Goal: Information Seeking & Learning: Find specific fact

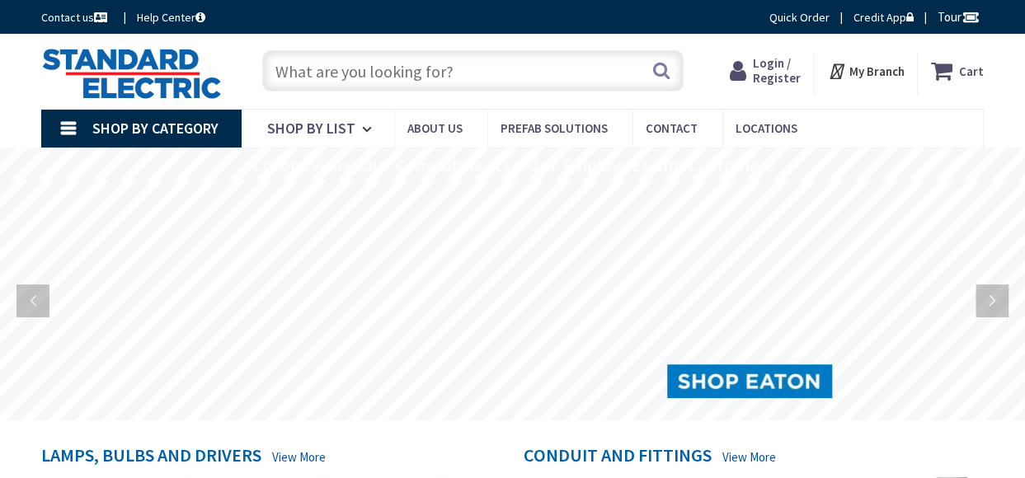
click at [364, 78] on input "text" at bounding box center [472, 70] width 421 height 41
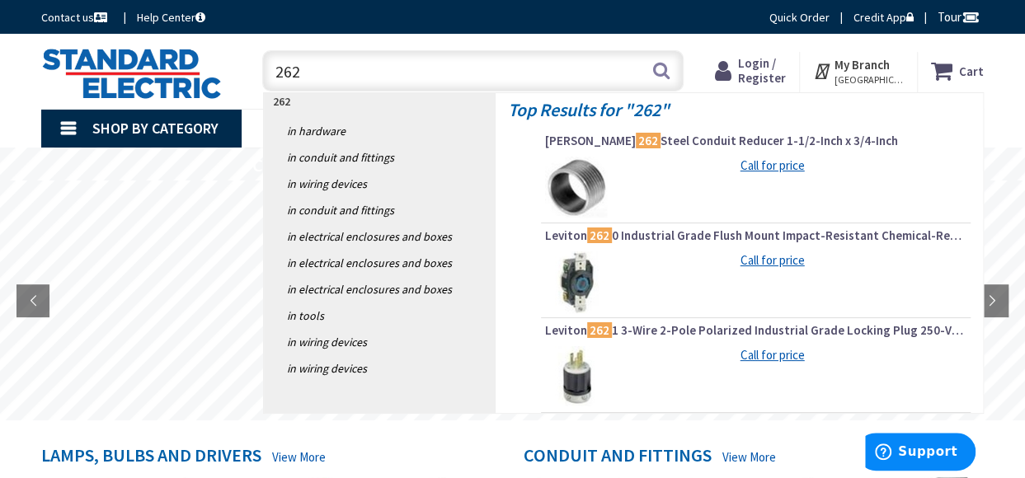
click at [662, 185] on div "Call for price" at bounding box center [755, 188] width 421 height 62
drag, startPoint x: 303, startPoint y: 76, endPoint x: 252, endPoint y: 76, distance: 51.1
click at [252, 76] on div "262 262 Search" at bounding box center [469, 70] width 454 height 53
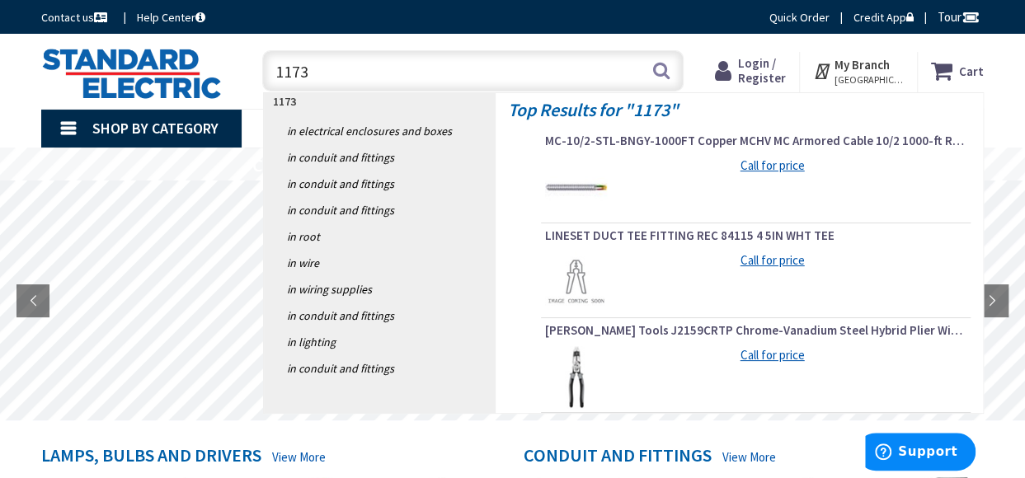
click at [620, 199] on div "Call for price" at bounding box center [755, 188] width 421 height 62
drag, startPoint x: 327, startPoint y: 69, endPoint x: 108, endPoint y: 72, distance: 218.5
click at [109, 71] on div "Toggle Nav 1173 1173 Search Cart My Cart Close" at bounding box center [512, 71] width 967 height 55
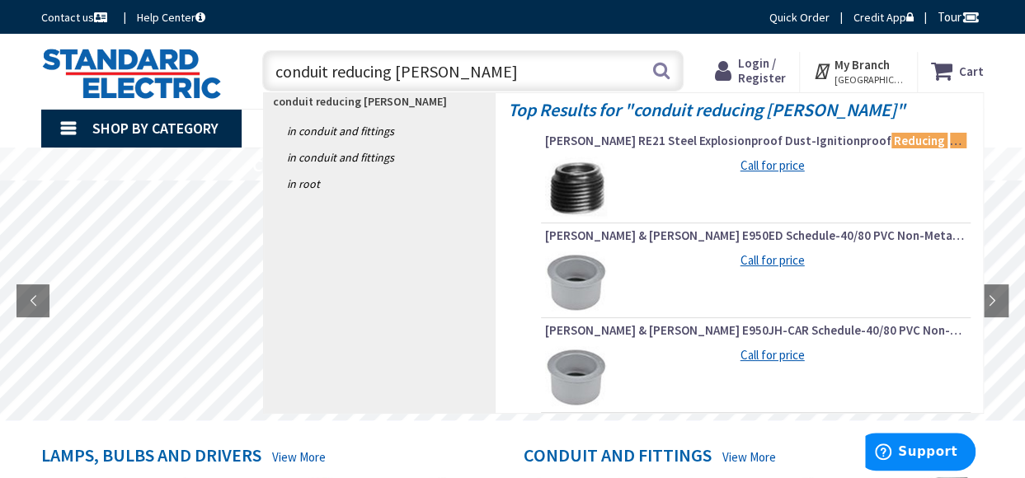
drag, startPoint x: 431, startPoint y: 72, endPoint x: 226, endPoint y: 67, distance: 205.4
click at [226, 67] on div "Toggle Nav conduit reducing bush conduit reducing bush Search Cart My Cart Close" at bounding box center [512, 71] width 967 height 55
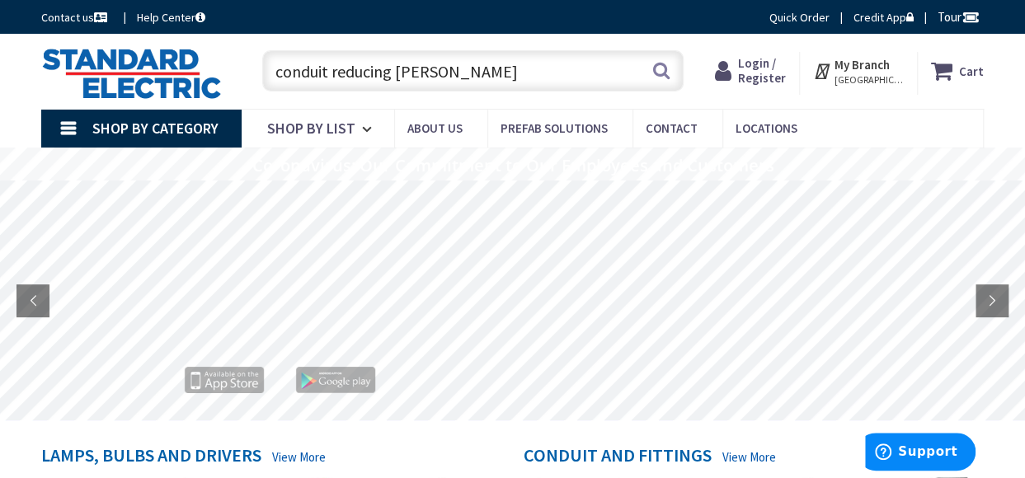
paste input "CRS 496-12"
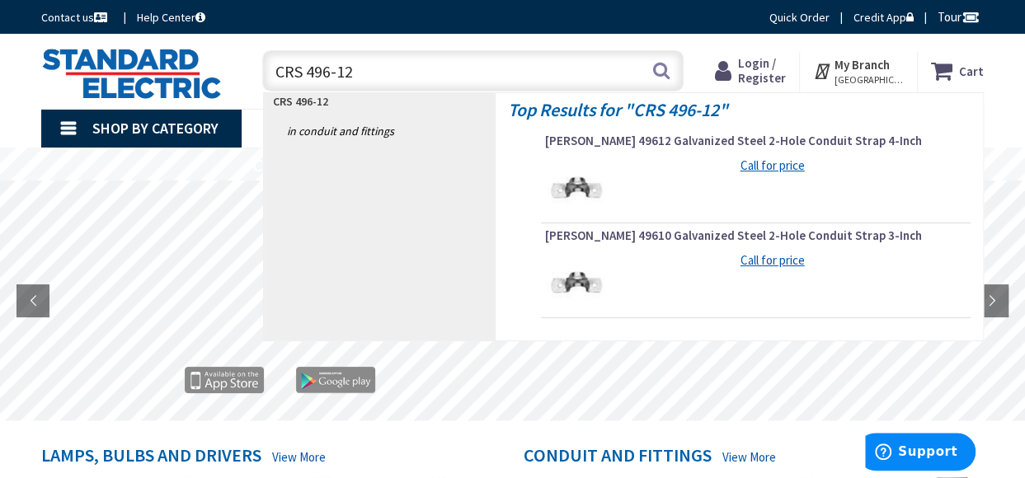
drag, startPoint x: 360, startPoint y: 73, endPoint x: 259, endPoint y: 78, distance: 100.7
click at [259, 78] on div "CRS 496-12 CRS 496-12 Search" at bounding box center [469, 70] width 430 height 53
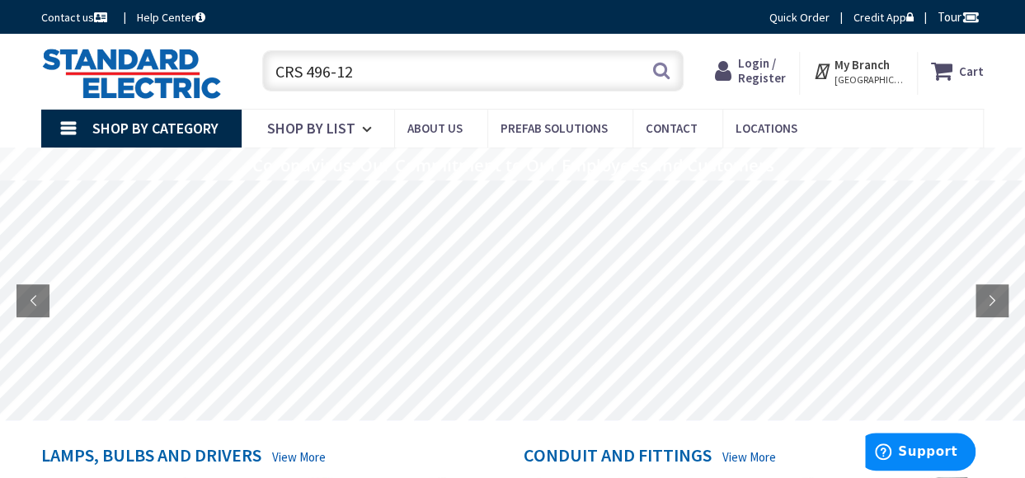
paste input "PR24"
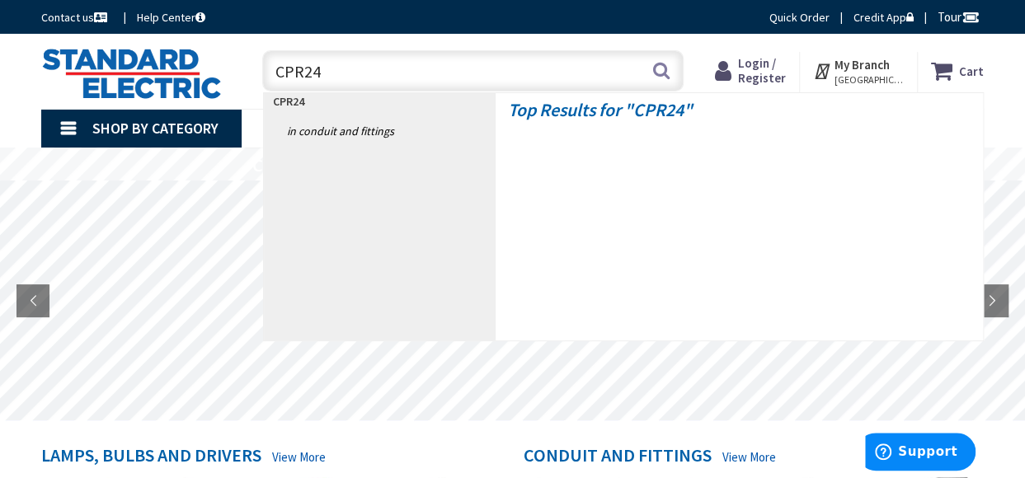
click at [613, 113] on h4 "Top Results for " CPR24 "" at bounding box center [739, 106] width 463 height 26
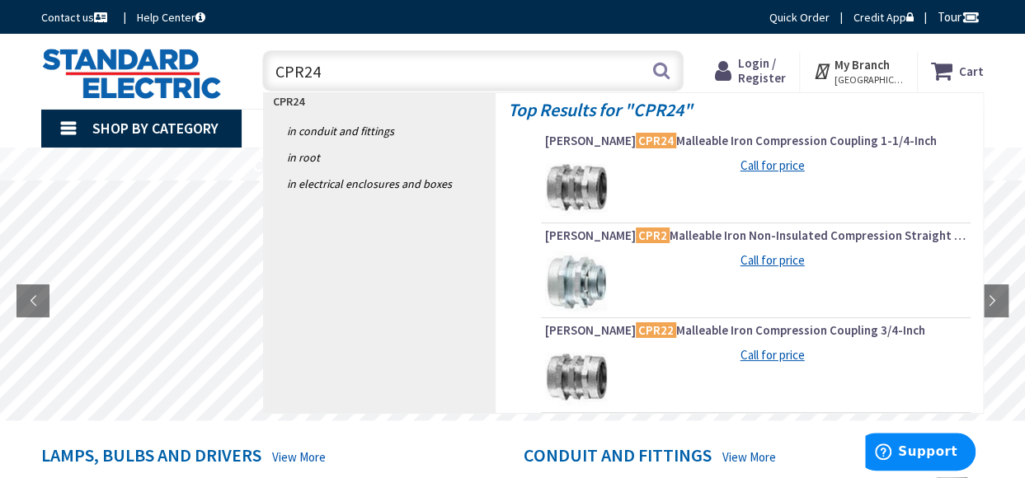
drag, startPoint x: 323, startPoint y: 73, endPoint x: 252, endPoint y: 84, distance: 71.8
click at [252, 84] on div "CPR24 CPR24 Search" at bounding box center [469, 70] width 454 height 53
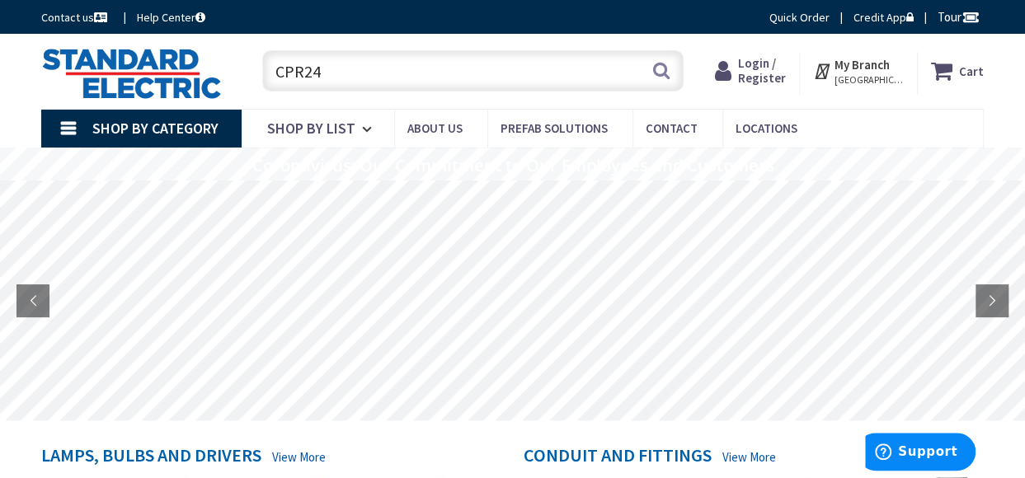
paste input "oupler, Threadless 1 1/4""
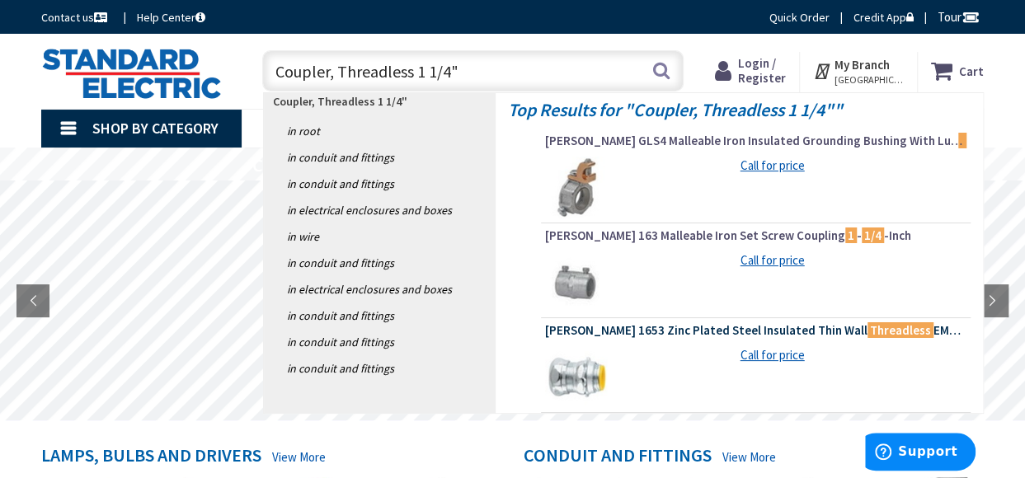
type input "Coupler, Threadless 1 1/4""
click at [648, 330] on span "Crouse-Hinds 1653 Zinc Plated Steel Insulated Thin Wall Threadless EMT Compress…" at bounding box center [755, 330] width 421 height 16
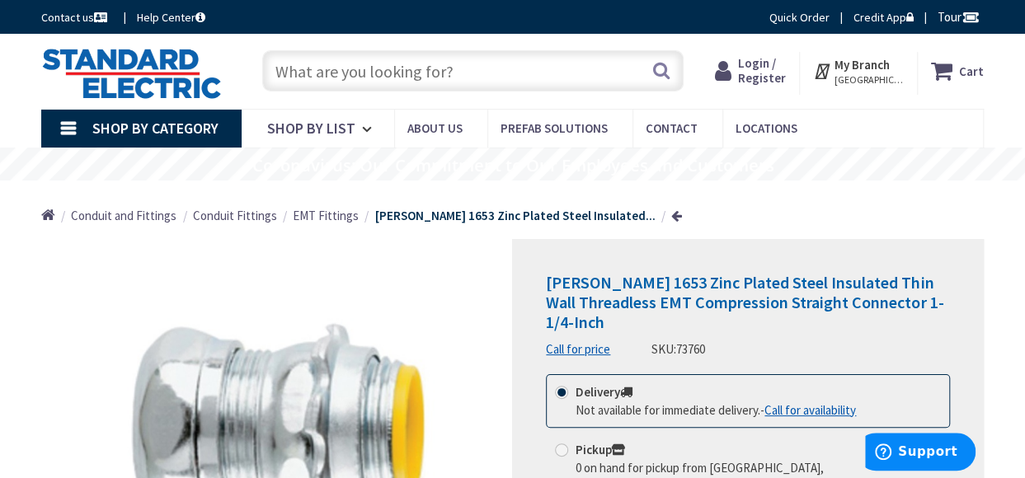
click at [431, 62] on input "text" at bounding box center [472, 70] width 421 height 41
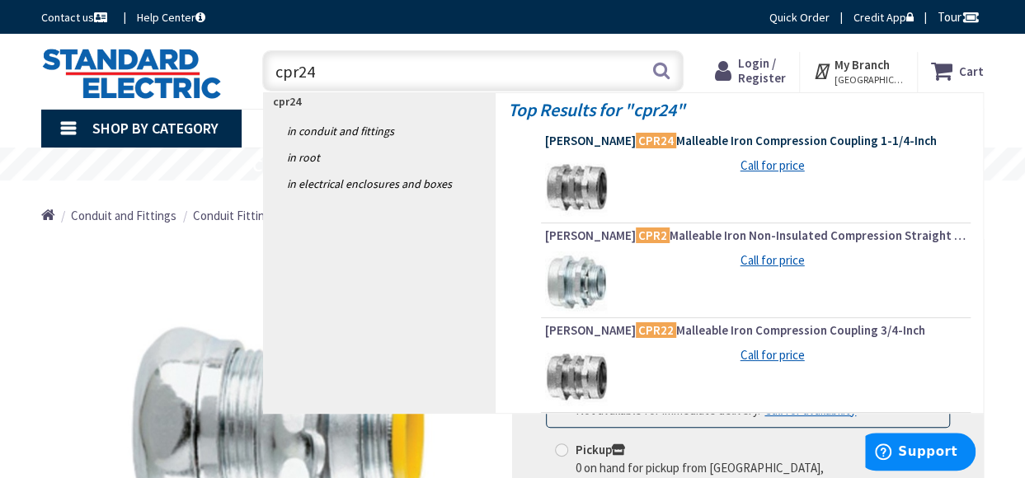
type input "cpr24"
click at [683, 139] on span "Crouse-Hinds CPR24 Malleable Iron Compression Coupling 1-1/4-Inch" at bounding box center [755, 141] width 421 height 16
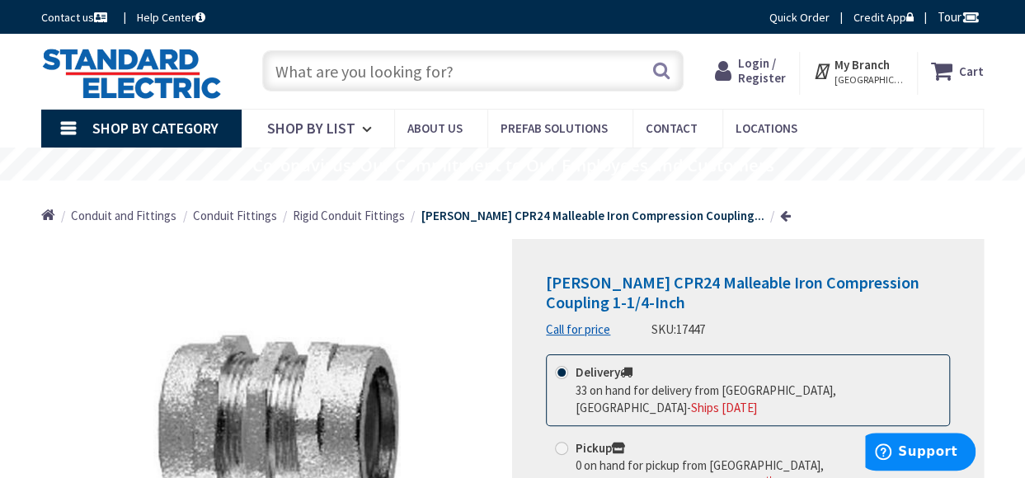
click at [707, 295] on h1 "Crouse-Hinds CPR24 Malleable Iron Compression Coupling 1-1/4-Inch" at bounding box center [748, 293] width 404 height 40
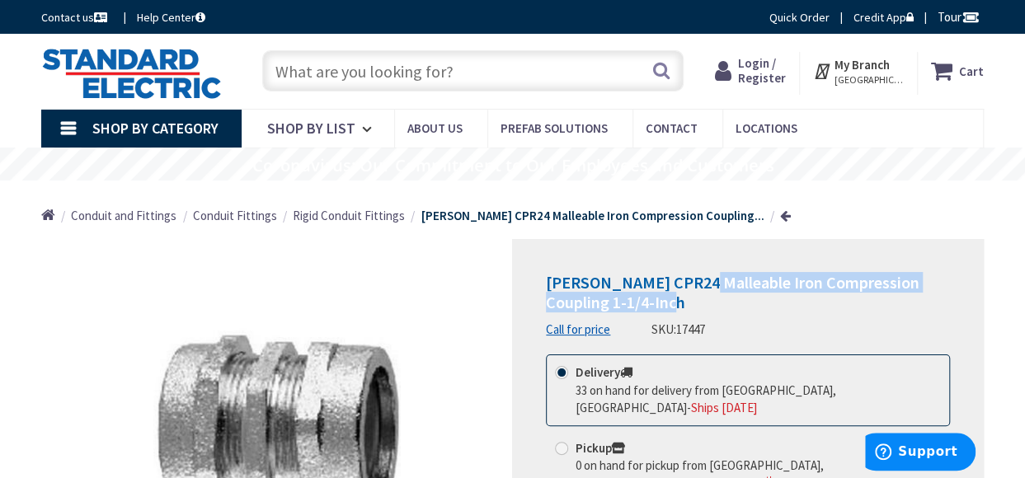
drag, startPoint x: 693, startPoint y: 282, endPoint x: 893, endPoint y: 301, distance: 200.4
click at [893, 301] on h1 "Crouse-Hinds CPR24 Malleable Iron Compression Coupling 1-1/4-Inch" at bounding box center [748, 293] width 404 height 40
copy span "Malleable Iron Compression Coupling 1-1/4-Inch"
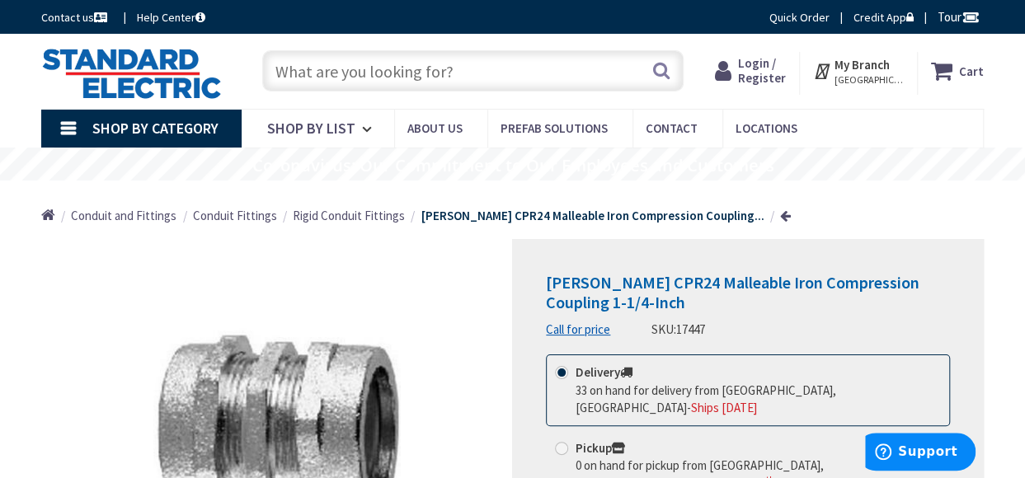
drag, startPoint x: 463, startPoint y: 72, endPoint x: 161, endPoint y: 75, distance: 302.6
click at [161, 75] on div "Toggle Nav Search Cart My Cart Close" at bounding box center [512, 71] width 967 height 55
paste input "MILB A-HS300"
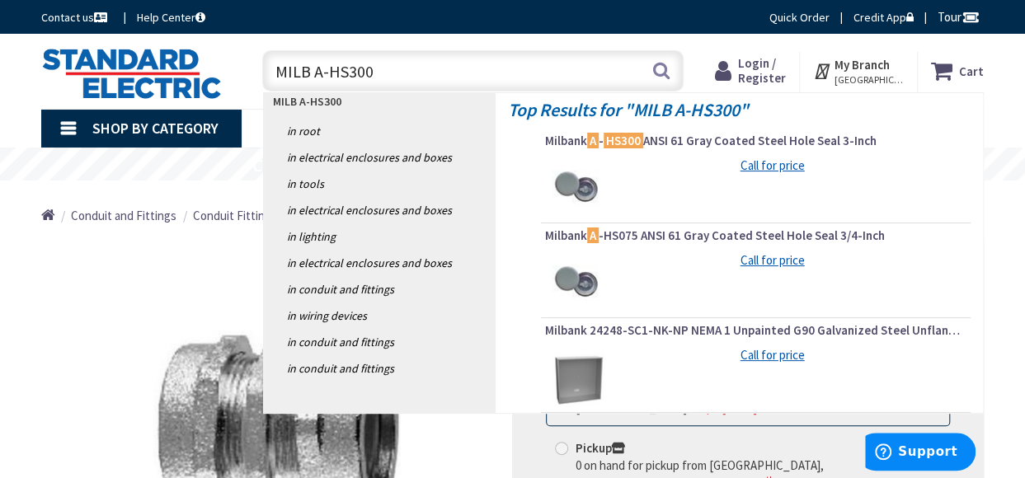
type input "MILB A-HS300"
click at [783, 139] on span "Milbank A - HS300 ANSI 61 Gray Coated Steel Hole Seal 3-Inch" at bounding box center [755, 141] width 421 height 16
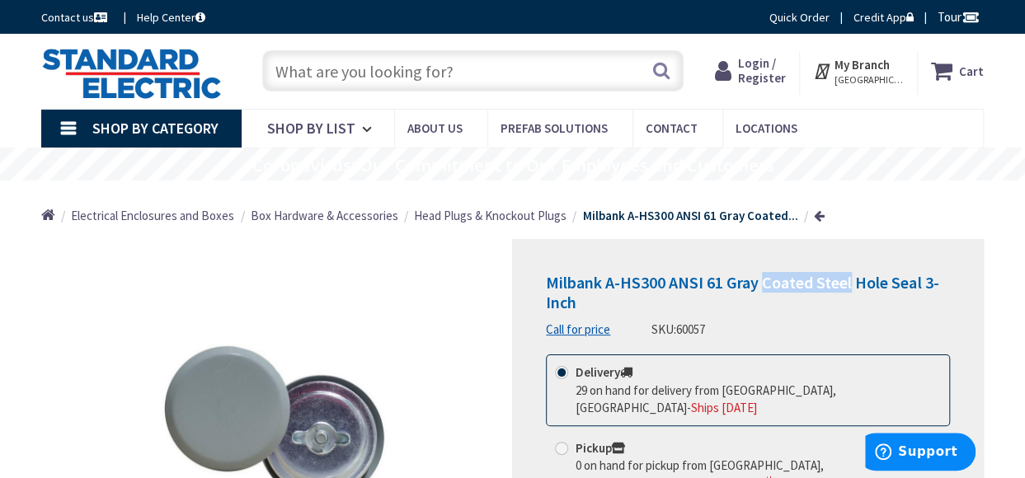
drag, startPoint x: 851, startPoint y: 281, endPoint x: 764, endPoint y: 287, distance: 87.6
click at [764, 287] on span "Milbank A-HS300 ANSI 61 Gray Coated Steel Hole Seal 3-Inch" at bounding box center [742, 292] width 392 height 40
copy span "Coated Steel"
click at [371, 69] on input "text" at bounding box center [472, 70] width 421 height 41
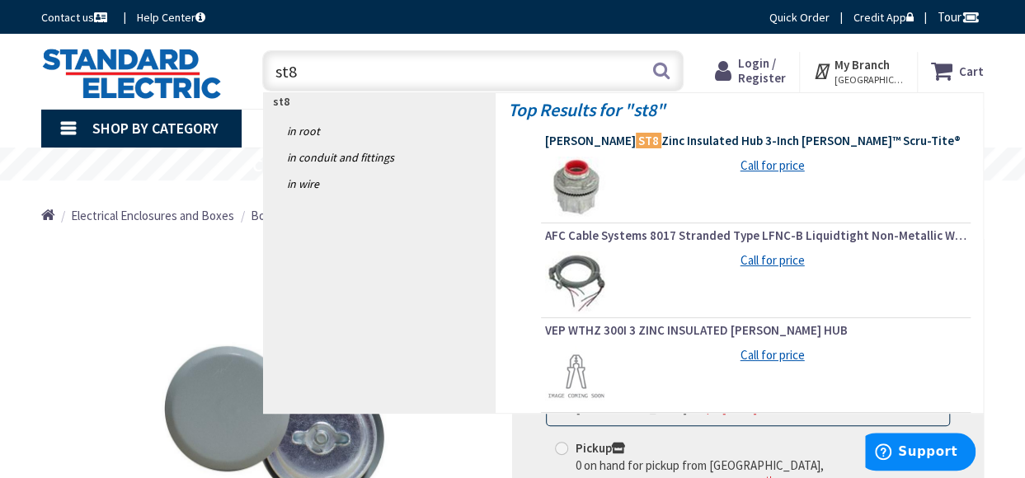
type input "st8"
click at [717, 138] on span "Crouse-Hinds ST8 Zinc Insulated Hub 3-Inch Myers™ Scru-Tite®" at bounding box center [755, 141] width 421 height 16
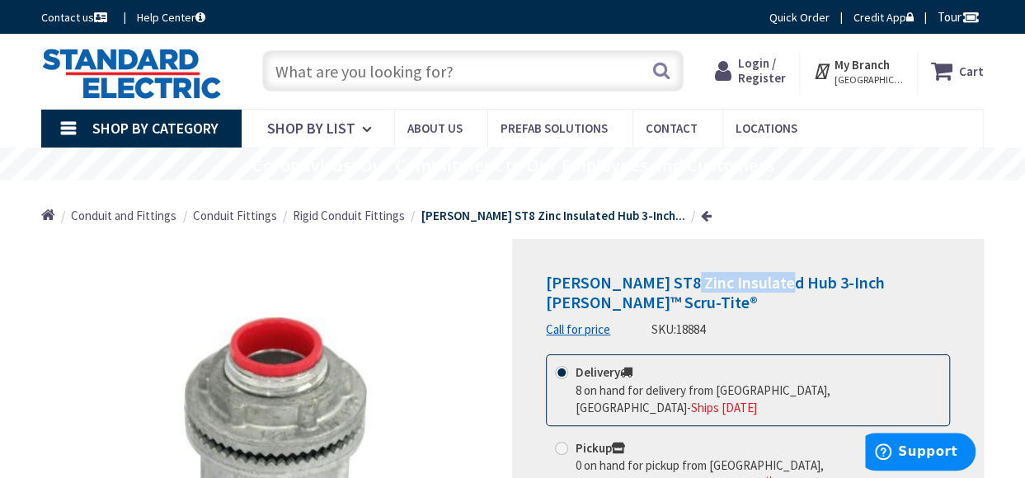
drag, startPoint x: 773, startPoint y: 276, endPoint x: 676, endPoint y: 286, distance: 97.8
click at [676, 286] on span "[PERSON_NAME] ST8 Zinc Insulated Hub 3-Inch [PERSON_NAME]™ Scru-Tite®" at bounding box center [715, 292] width 339 height 40
copy span "Zinc Insulated"
drag, startPoint x: 452, startPoint y: 74, endPoint x: 266, endPoint y: 75, distance: 186.4
click at [266, 75] on input "text" at bounding box center [472, 70] width 421 height 41
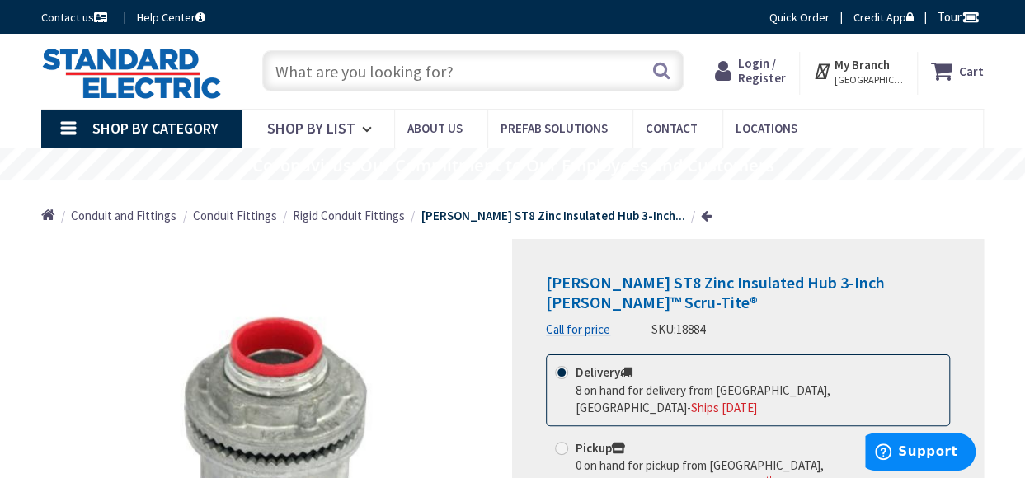
paste input "2922RT"
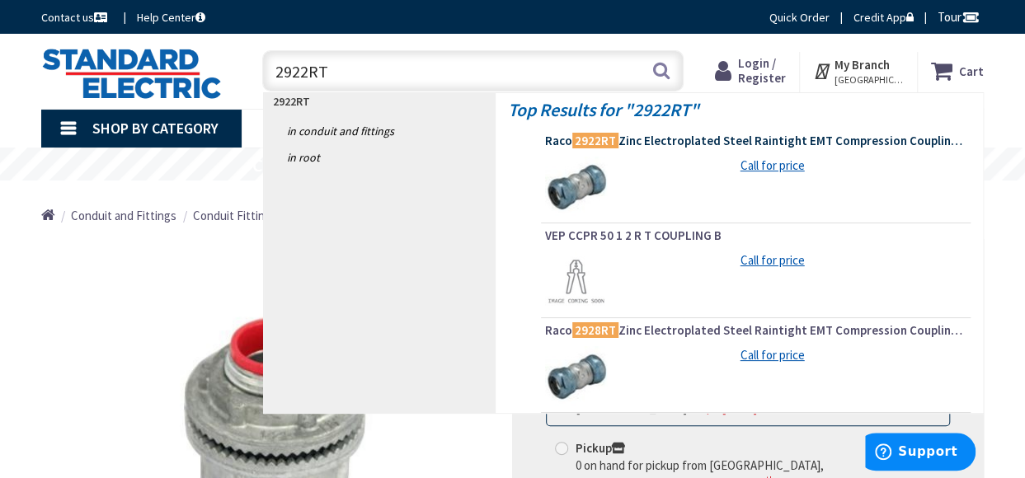
type input "2922RT"
click at [674, 141] on span "Raco 2922RT Zinc Electroplated Steel Raintight EMT Compression Coupling 1/2-Inch" at bounding box center [755, 141] width 421 height 16
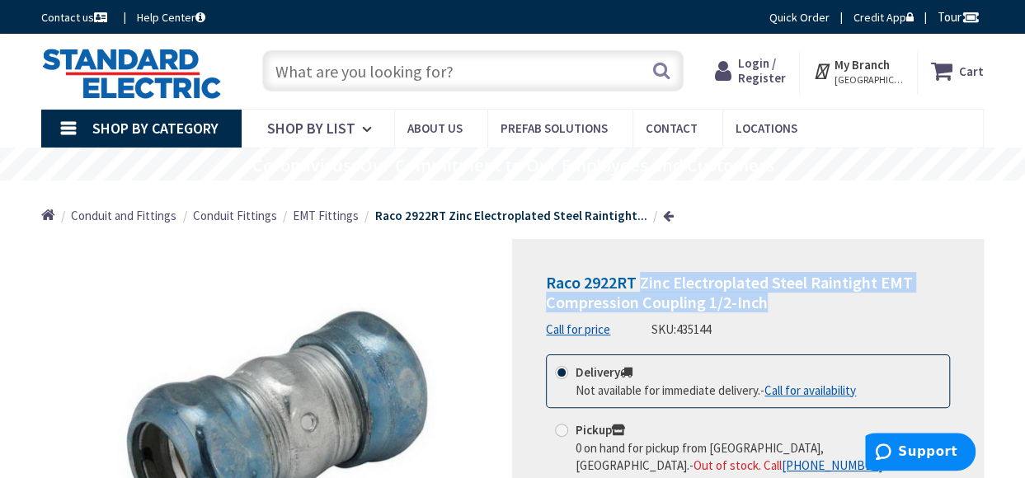
drag, startPoint x: 640, startPoint y: 281, endPoint x: 914, endPoint y: 300, distance: 274.4
click at [914, 300] on h1 "Raco 2922RT Zinc Electroplated Steel Raintight EMT Compression Coupling 1/2-Inch" at bounding box center [748, 293] width 404 height 40
copy span "Zinc Electroplated Steel Raintight EMT Compression Coupling 1/2-Inch"
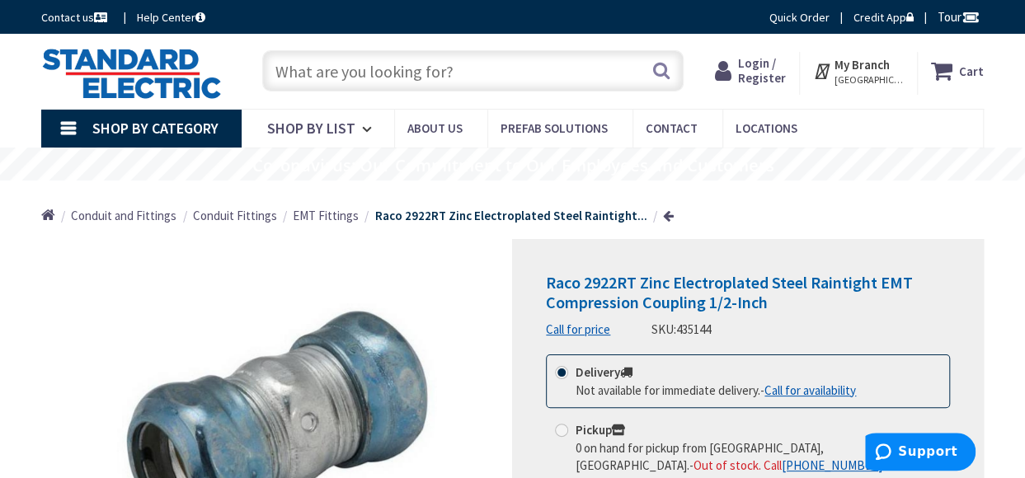
click at [453, 67] on input "text" at bounding box center [472, 70] width 421 height 41
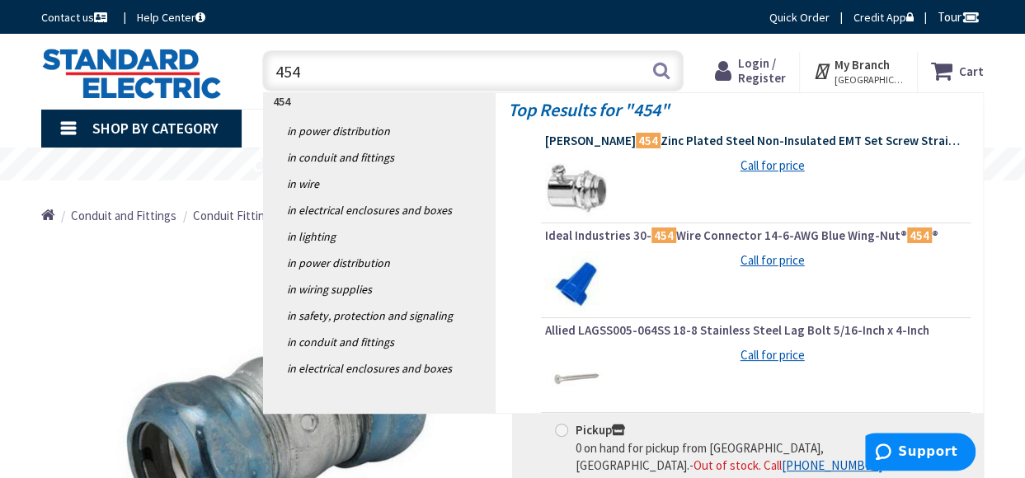
type input "454"
click at [727, 139] on span "Crouse-Hinds 454 Zinc Plated Steel Non-Insulated EMT Set Screw Straight Connect…" at bounding box center [755, 141] width 421 height 16
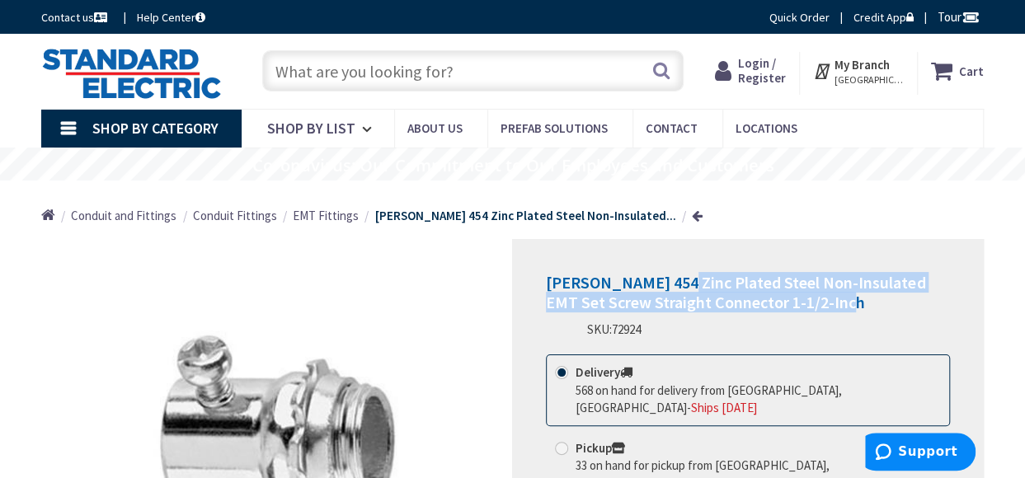
drag, startPoint x: 673, startPoint y: 280, endPoint x: 938, endPoint y: 303, distance: 266.6
click at [938, 303] on h1 "Crouse-Hinds 454 Zinc Plated Steel Non-Insulated EMT Set Screw Straight Connect…" at bounding box center [748, 293] width 404 height 40
copy span "Zinc Plated Steel Non-Insulated EMT Set Screw Straight Connector 1-1/2-Inch"
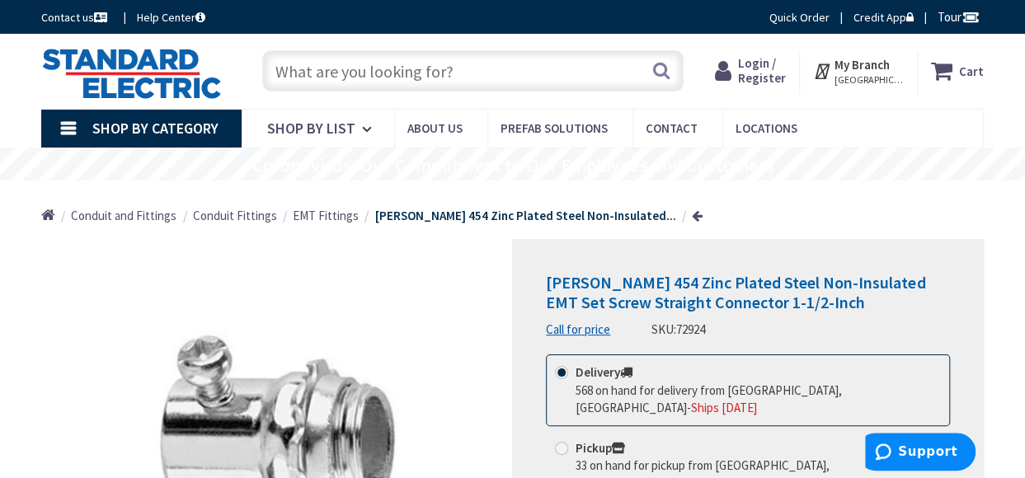
click at [368, 81] on input "text" at bounding box center [472, 70] width 421 height 41
paste input "NM2050"
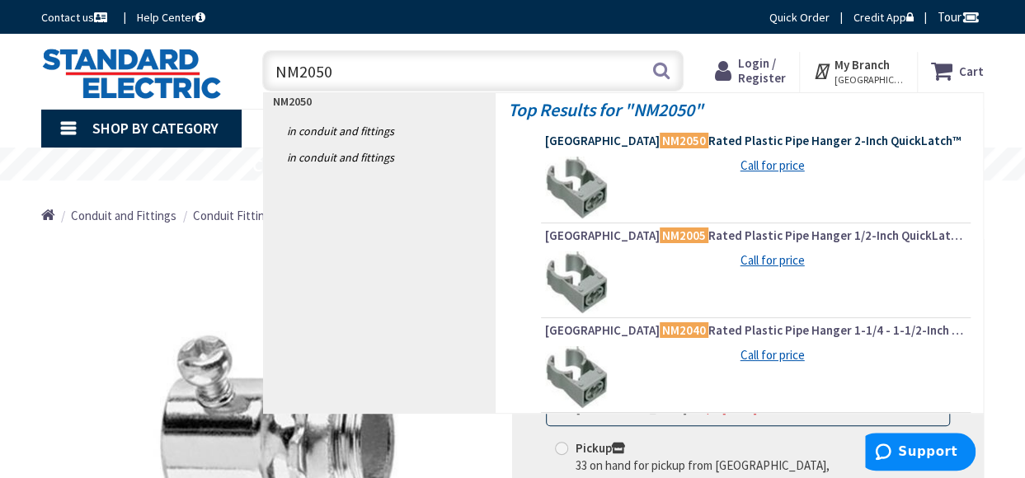
type input "NM2050"
click at [704, 137] on span "Arlington NM2050 Rated Plastic Pipe Hanger 2-Inch QuickLatch™" at bounding box center [755, 141] width 421 height 16
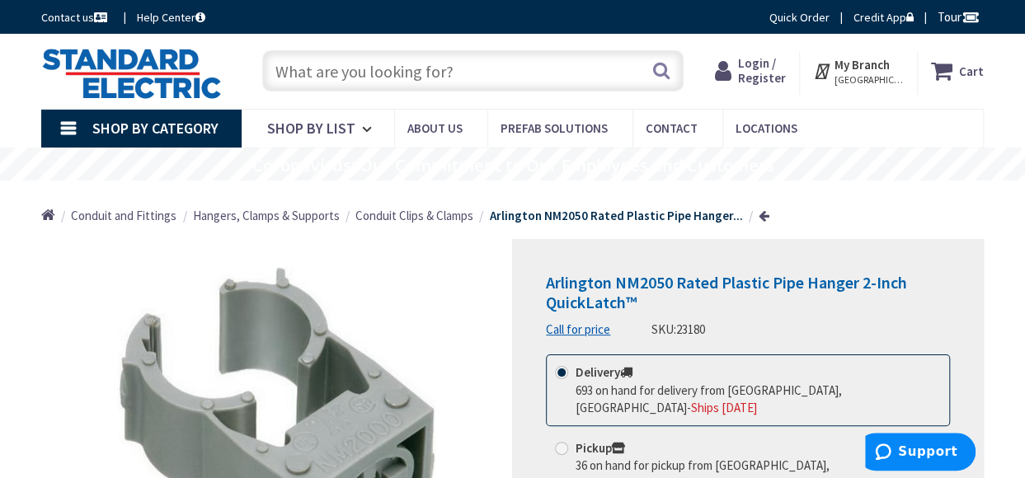
click at [302, 58] on input "text" at bounding box center [472, 70] width 421 height 41
paste input "EJ45"
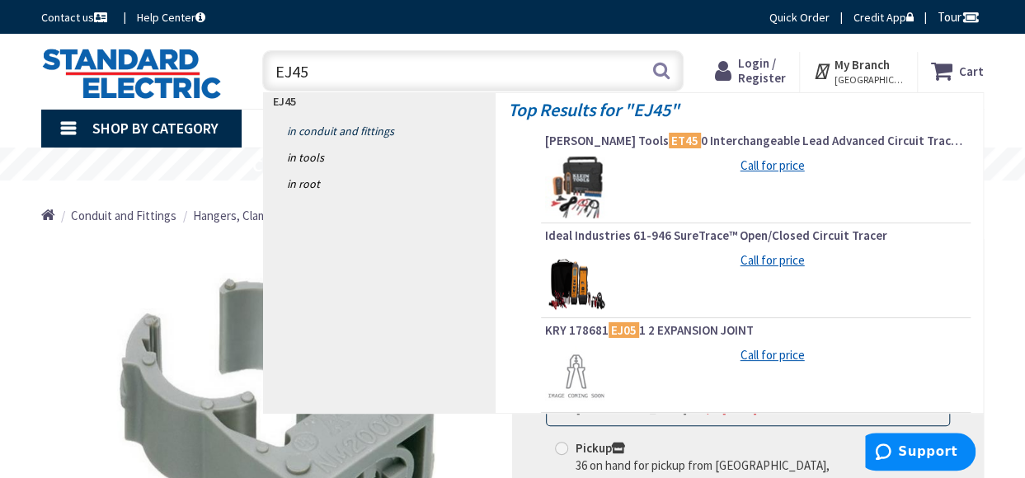
type input "EJ45"
click at [337, 129] on link "in Conduit and Fittings" at bounding box center [380, 131] width 232 height 26
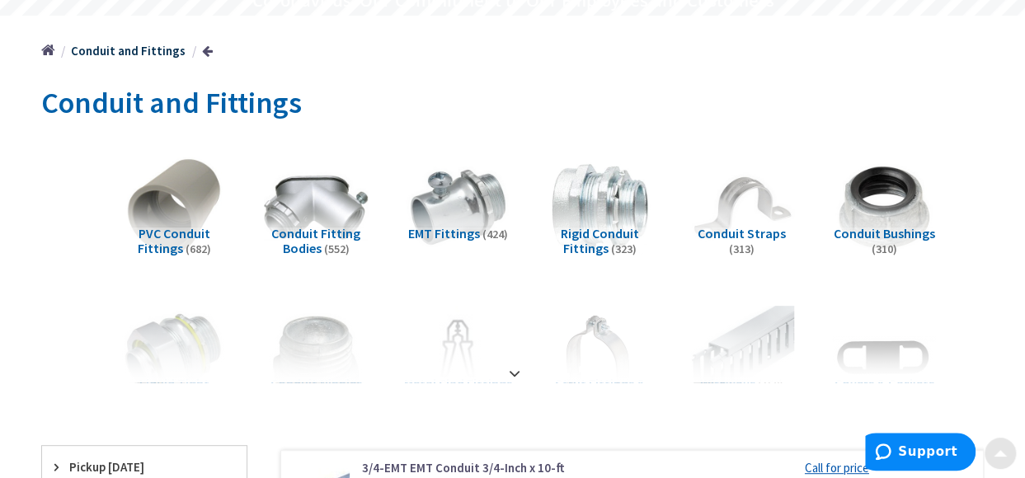
scroll to position [247, 0]
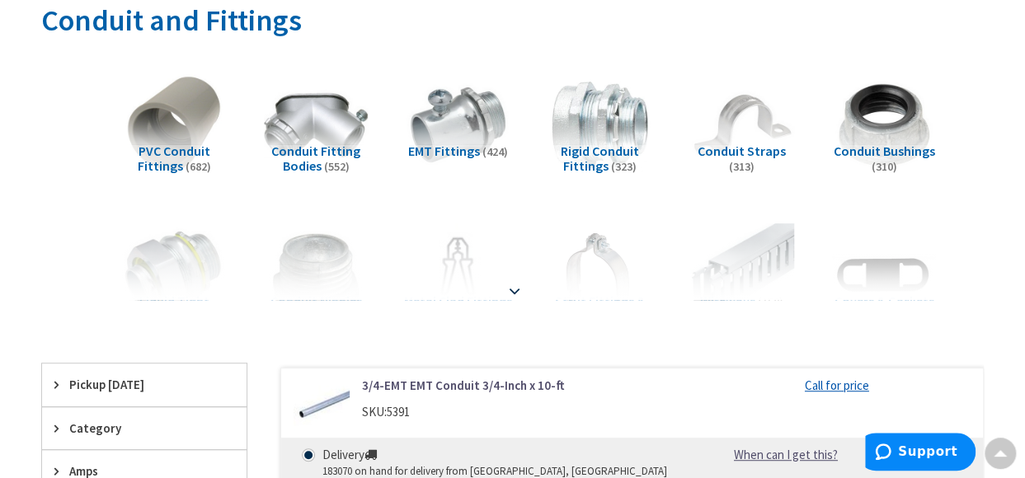
click at [512, 285] on strong at bounding box center [515, 291] width 20 height 18
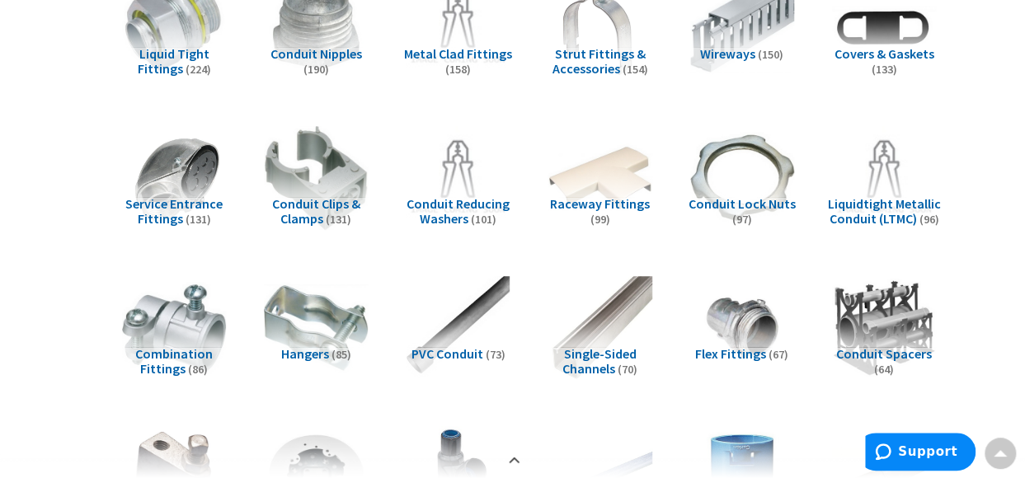
scroll to position [577, 0]
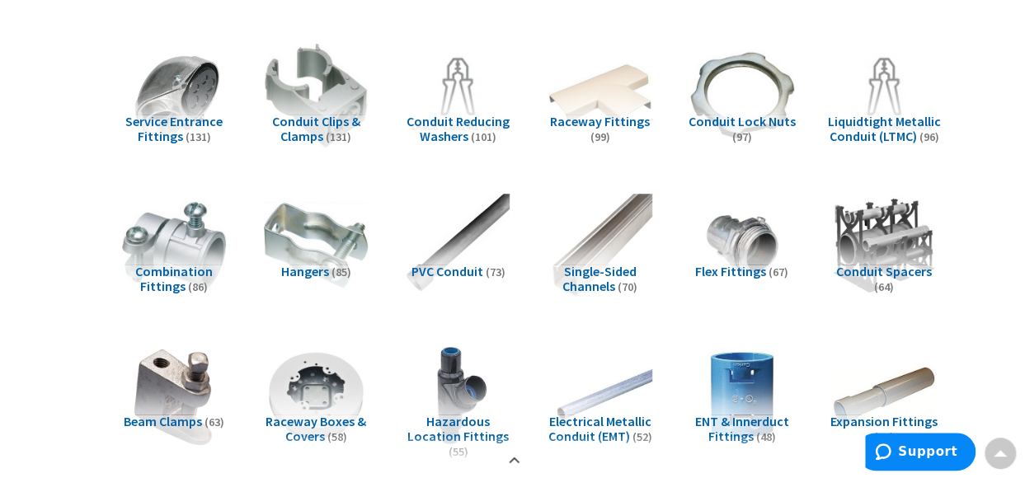
click at [457, 270] on span "PVC Conduit" at bounding box center [447, 271] width 72 height 16
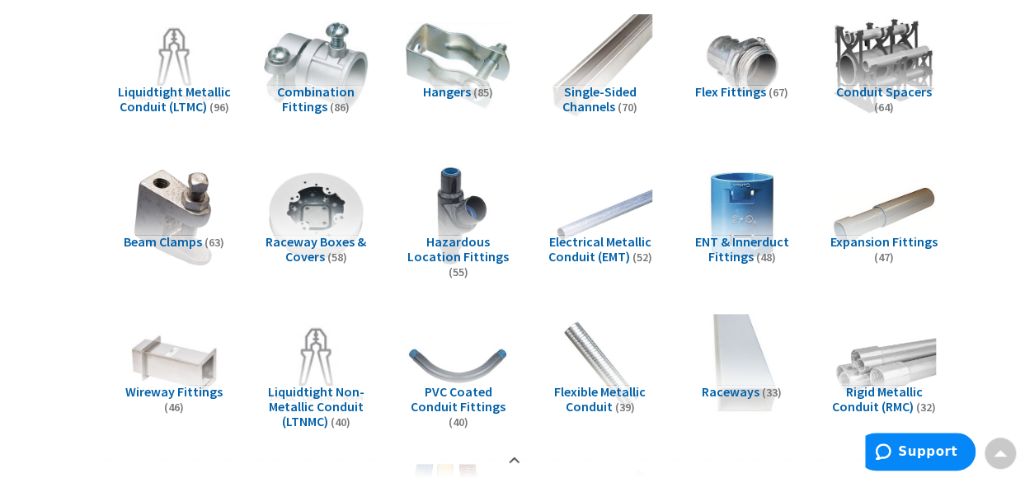
scroll to position [780, 0]
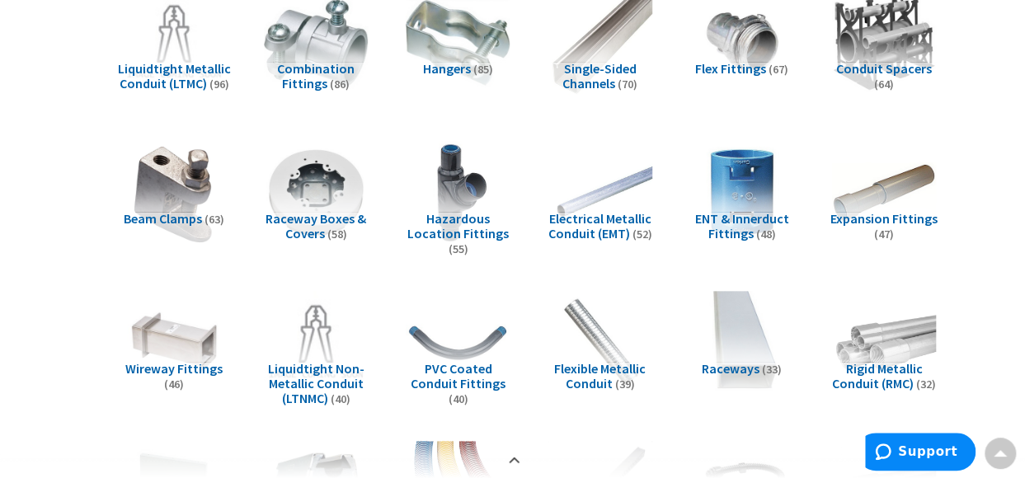
click at [891, 217] on span "Expansion Fittings" at bounding box center [883, 218] width 107 height 16
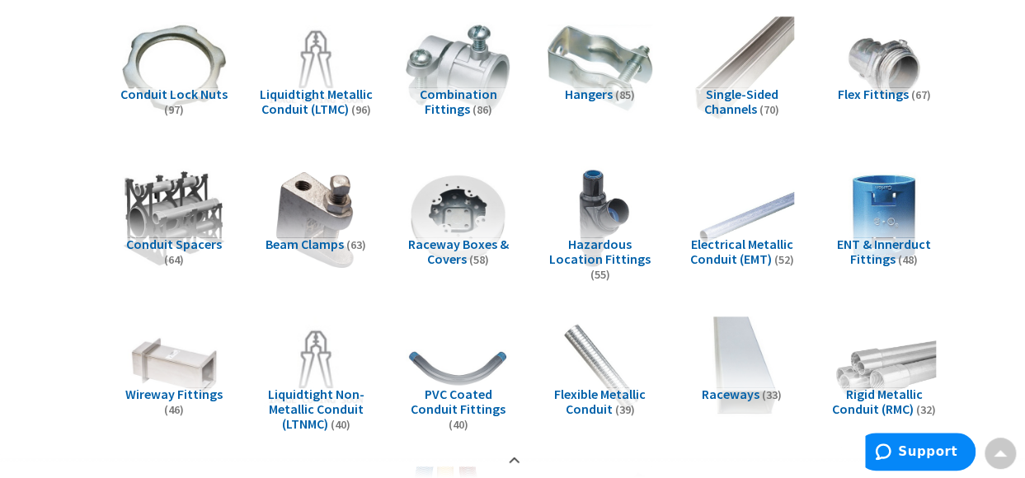
scroll to position [0, 0]
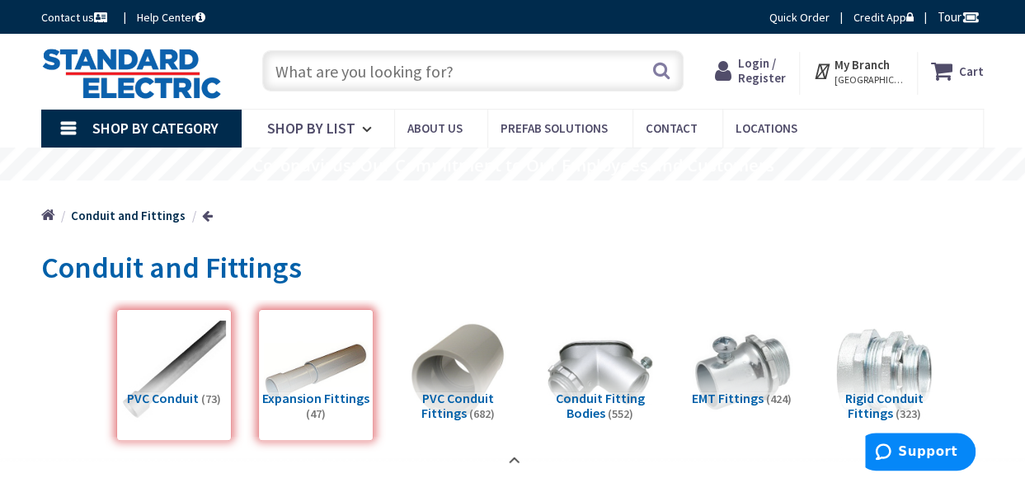
click at [346, 73] on input "text" at bounding box center [472, 70] width 421 height 41
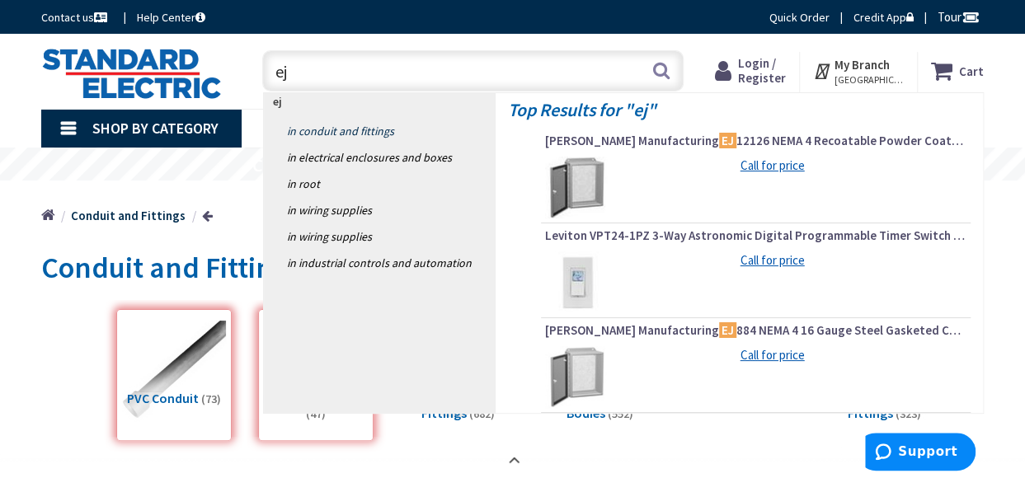
type input "ej"
click at [356, 129] on link "in Conduit and Fittings" at bounding box center [380, 131] width 232 height 26
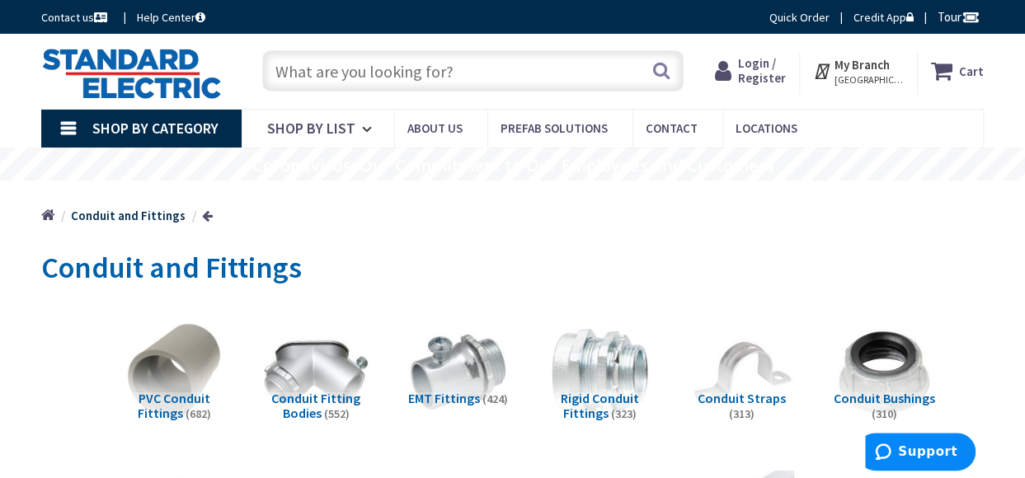
click at [324, 77] on input "text" at bounding box center [472, 70] width 421 height 41
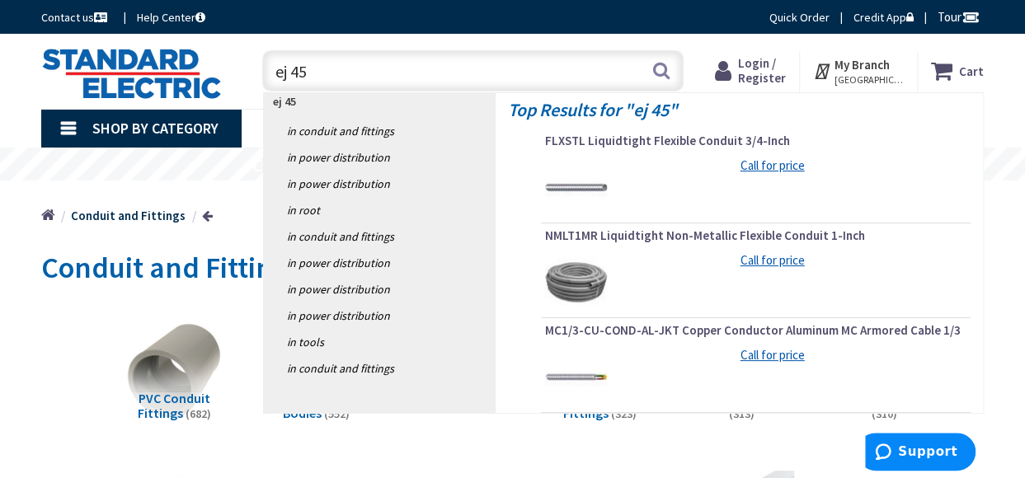
drag, startPoint x: 307, startPoint y: 72, endPoint x: 259, endPoint y: 71, distance: 47.8
click at [259, 71] on div "ej 45 ej 45 Search" at bounding box center [469, 70] width 430 height 53
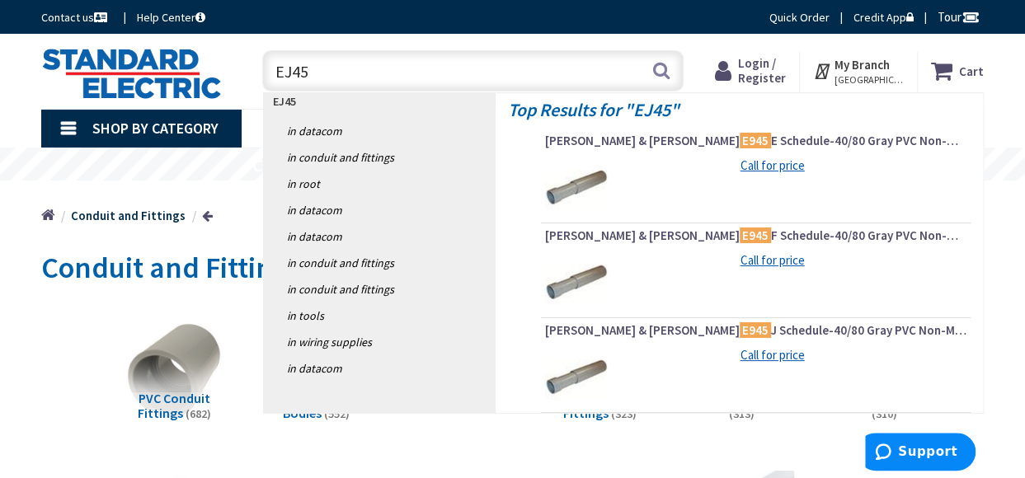
drag, startPoint x: 320, startPoint y: 75, endPoint x: 244, endPoint y: 72, distance: 75.9
click at [244, 72] on div "EJ45 EJ45 Search" at bounding box center [469, 70] width 454 height 53
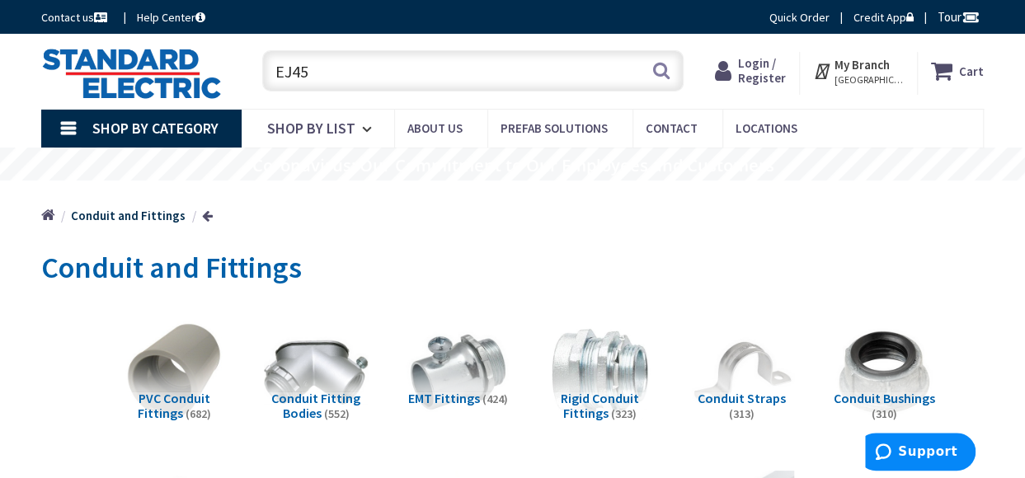
paste input "Coupling,PVC 3" O-Ring Expansion Joint Scepter"
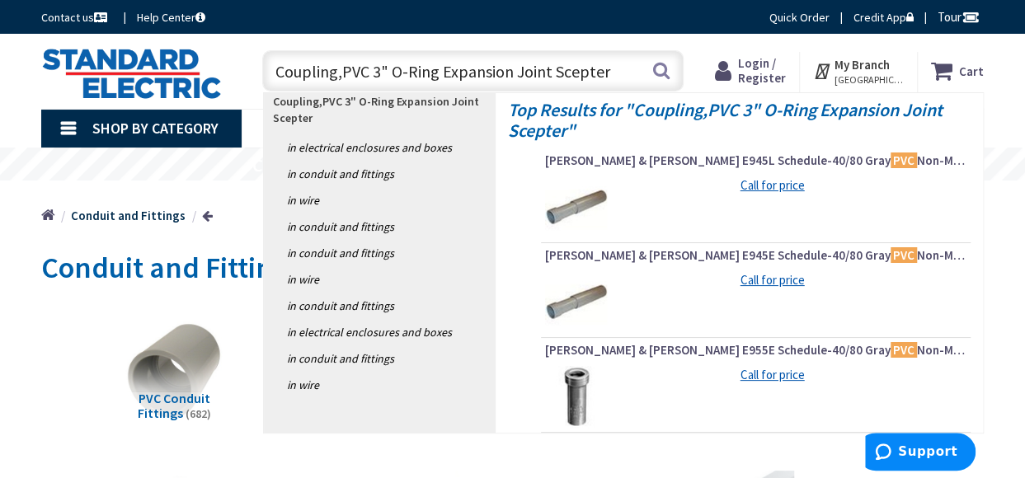
drag, startPoint x: 616, startPoint y: 69, endPoint x: 252, endPoint y: 75, distance: 363.7
click at [252, 75] on div "Coupling,PVC 3" O-Ring Expansion Joint Scepter Coupling,PVC 3" O-Ring Expansion…" at bounding box center [469, 70] width 454 height 53
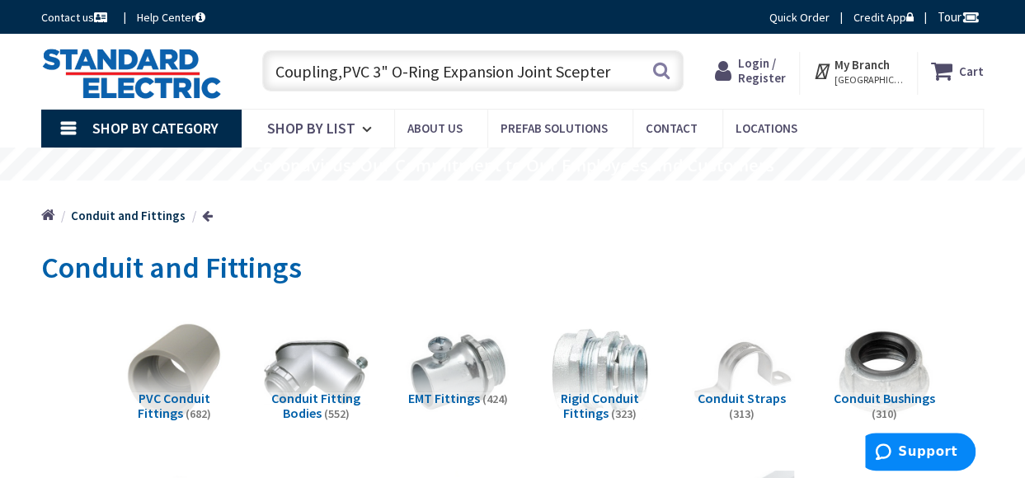
paste input "E950JH"
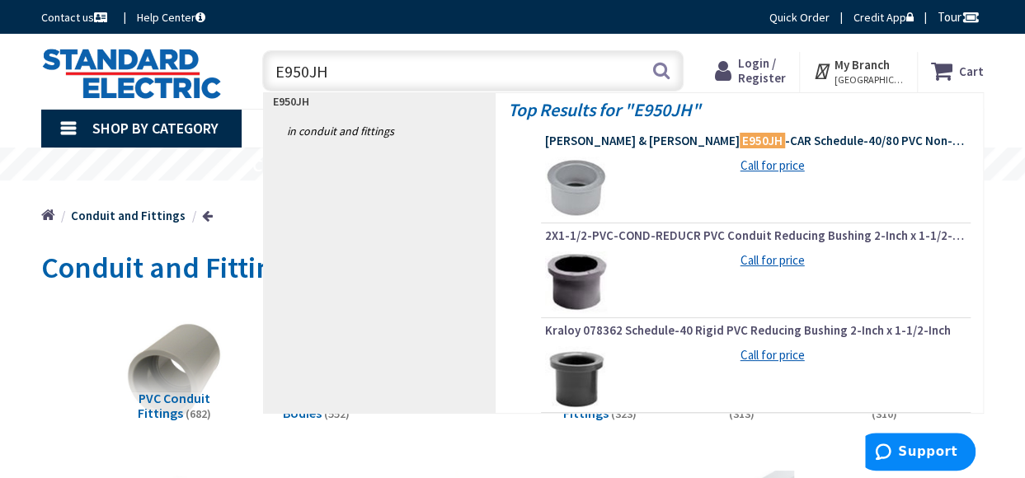
type input "E950JH"
click at [706, 139] on span "Thomas & Betts E950JH -CAR Schedule-40/80 PVC Non-Metallic Reducing Bushing 2-I…" at bounding box center [755, 141] width 421 height 16
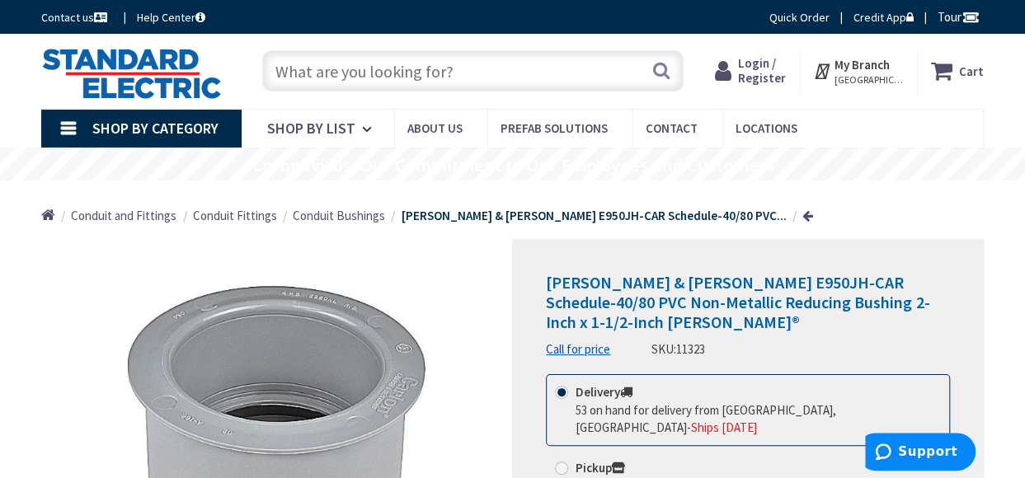
drag, startPoint x: 348, startPoint y: 51, endPoint x: 341, endPoint y: 68, distance: 18.1
click at [348, 52] on input "text" at bounding box center [472, 70] width 421 height 41
paste input "ARL RW3"
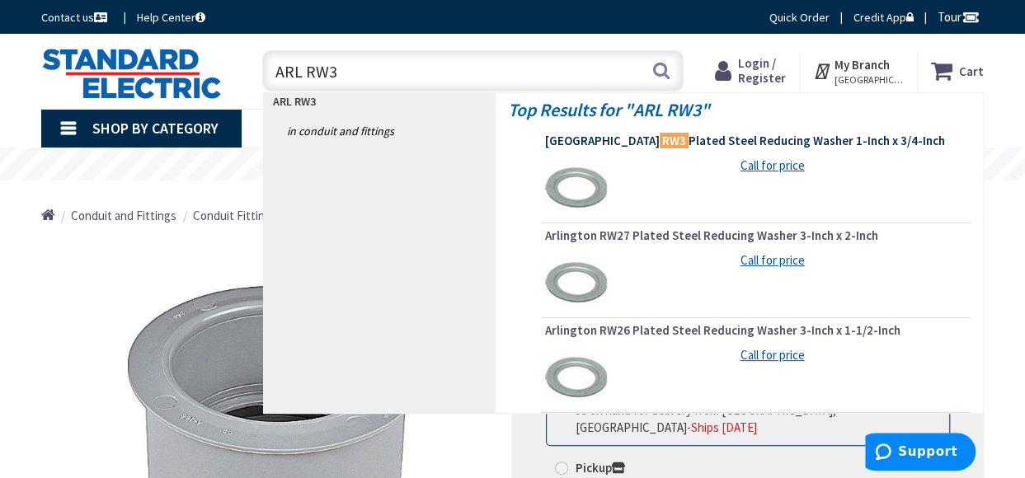
type input "ARL RW3"
click at [680, 143] on span "Arlington RW3 Plated Steel Reducing Washer 1-Inch x 3/4-Inch" at bounding box center [755, 141] width 421 height 16
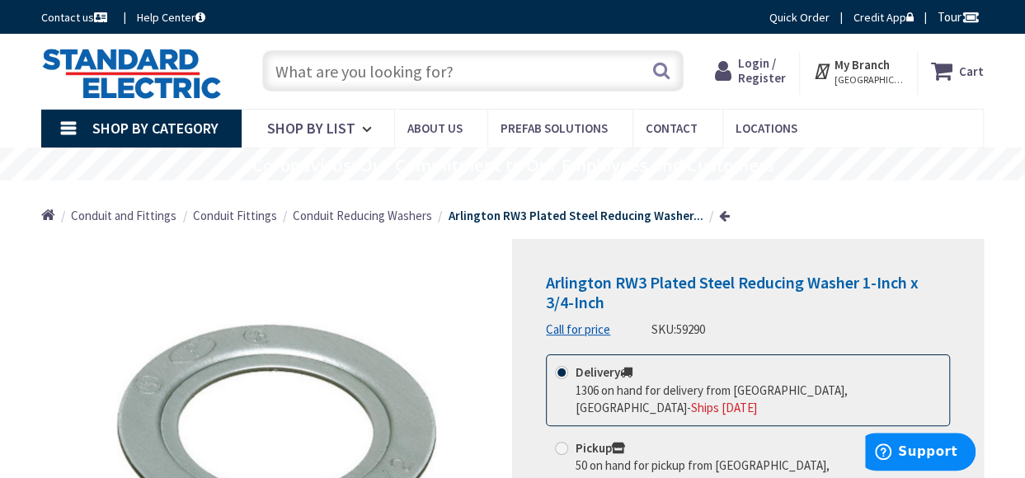
click at [352, 72] on input "text" at bounding box center [472, 70] width 421 height 41
paste input "Halex 63625"
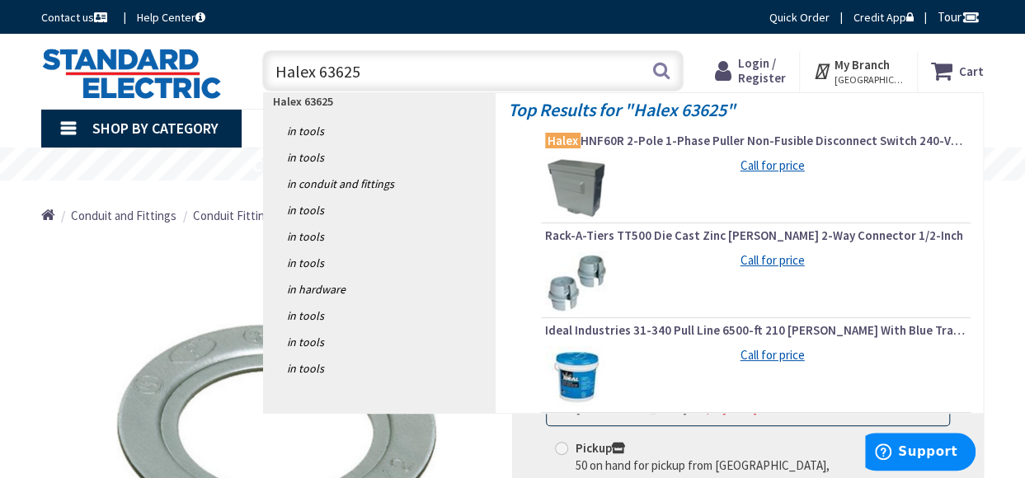
drag, startPoint x: 376, startPoint y: 70, endPoint x: 223, endPoint y: 65, distance: 153.4
click at [223, 65] on div "Toggle Nav Halex 63625 Halex 63625 Search Cart My Cart Close" at bounding box center [512, 71] width 967 height 55
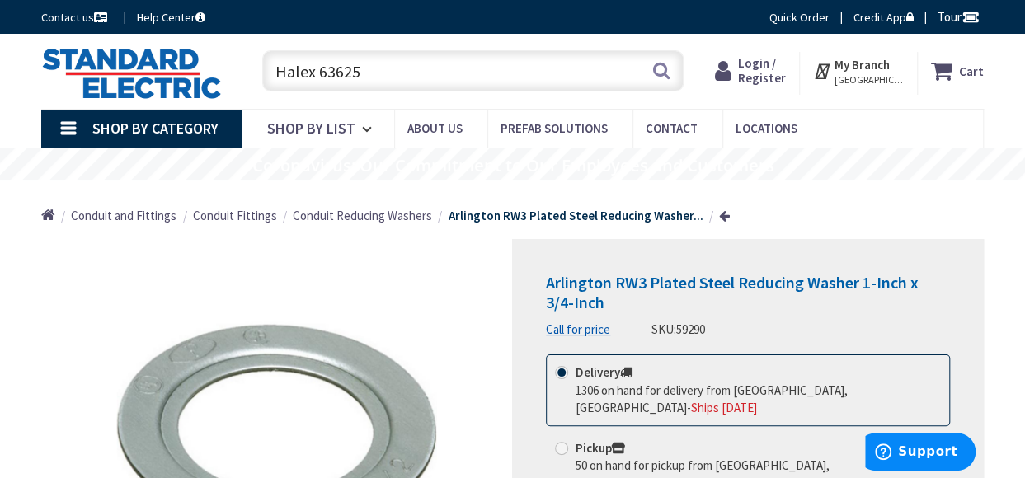
paste input "NMLT7"
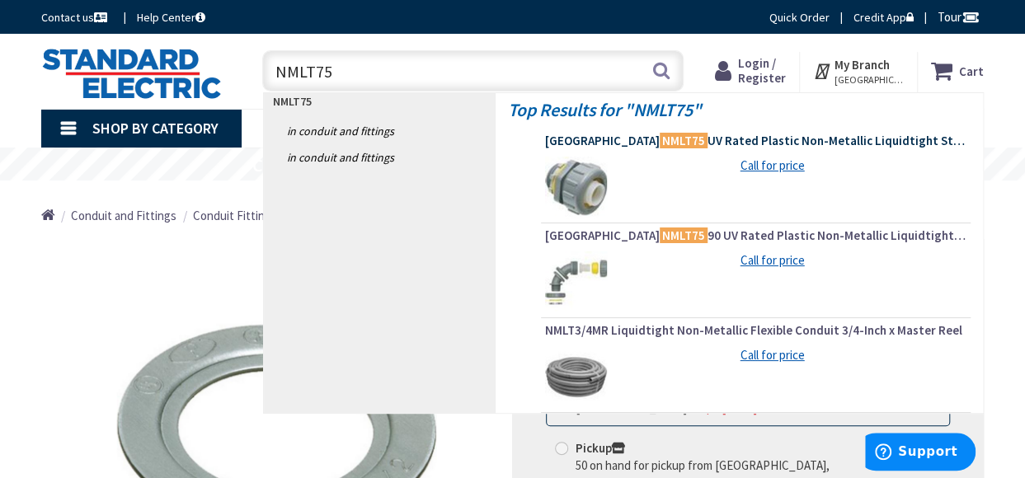
type input "NMLT75"
click at [693, 139] on span "Arlington NMLT75 UV Rated Plastic Non-Metallic Liquidtight Straight Connector 3…" at bounding box center [755, 141] width 421 height 16
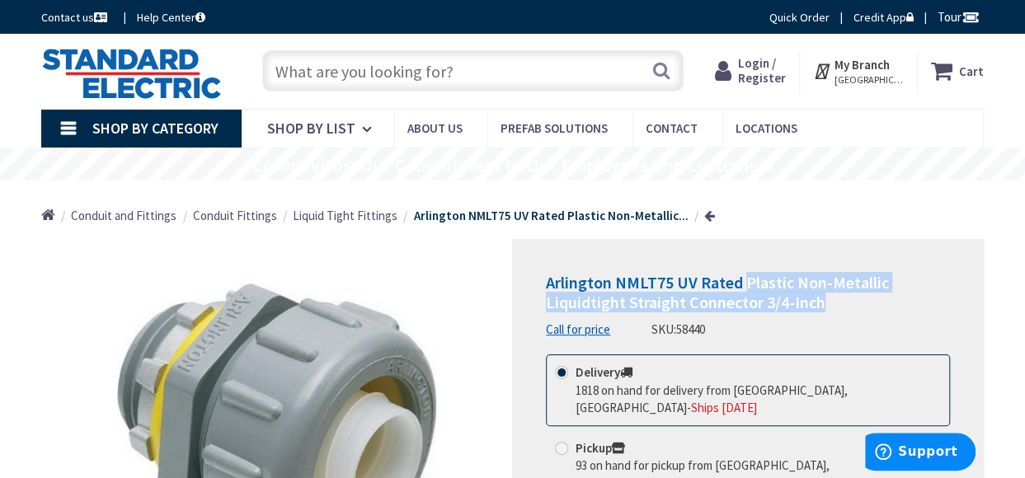
drag, startPoint x: 739, startPoint y: 280, endPoint x: 842, endPoint y: 304, distance: 106.0
click at [842, 304] on h1 "Arlington NMLT75 UV Rated Plastic Non-Metallic Liquidtight Straight Connector 3…" at bounding box center [748, 293] width 404 height 40
copy span "Plastic Non-Metallic Liquidtight Straight Connector 3/4-Inch"
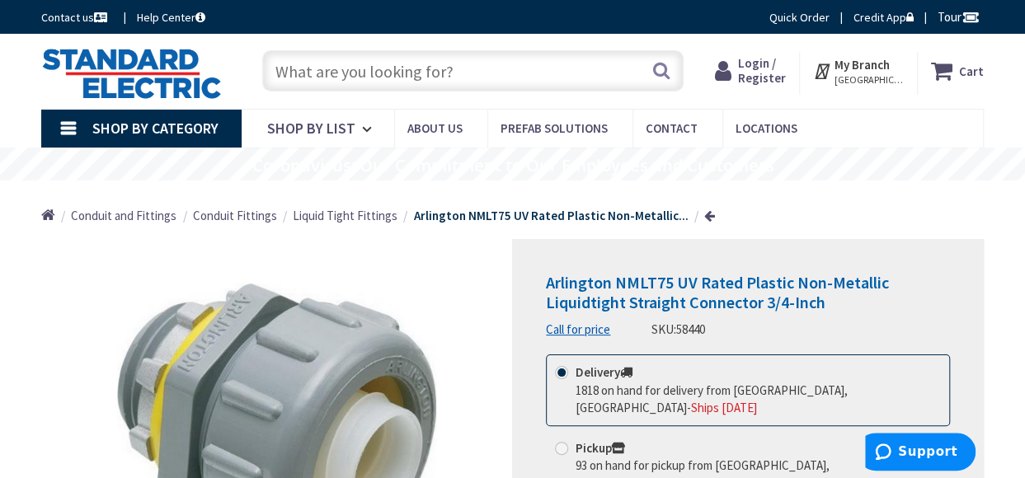
click at [477, 75] on input "text" at bounding box center [472, 70] width 421 height 41
paste input "NIP GALV 4"x8""
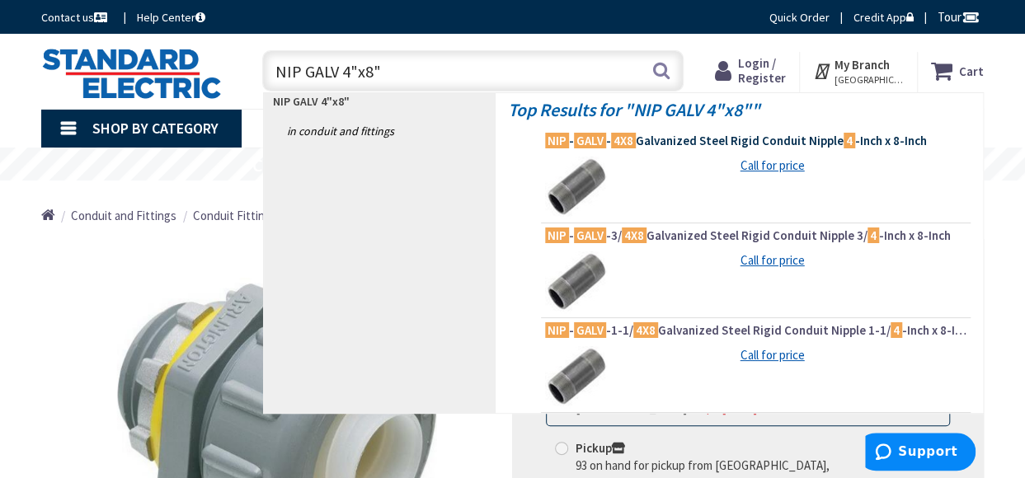
type input "NIP GALV 4"x8""
click at [698, 139] on span "NIP - GALV - 4X8 Galvanized Steel Rigid Conduit Nipple 4 -Inch x 8-Inch" at bounding box center [755, 141] width 421 height 16
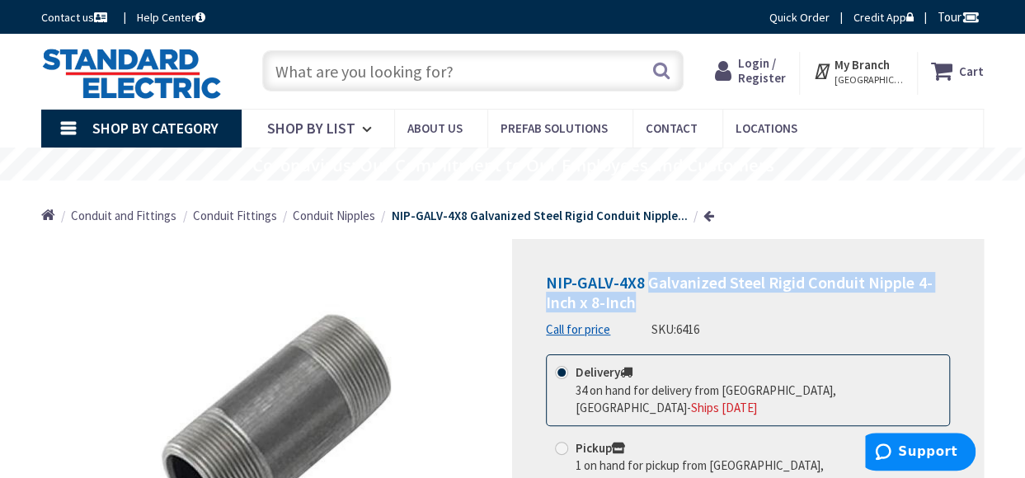
drag, startPoint x: 648, startPoint y: 280, endPoint x: 932, endPoint y: 304, distance: 284.7
click at [932, 304] on h1 "NIP-GALV-4X8 Galvanized Steel Rigid Conduit Nipple 4-Inch x 8-Inch" at bounding box center [748, 293] width 404 height 40
copy span "Galvanized Steel Rigid Conduit Nipple 4-Inch x 8-Inch"
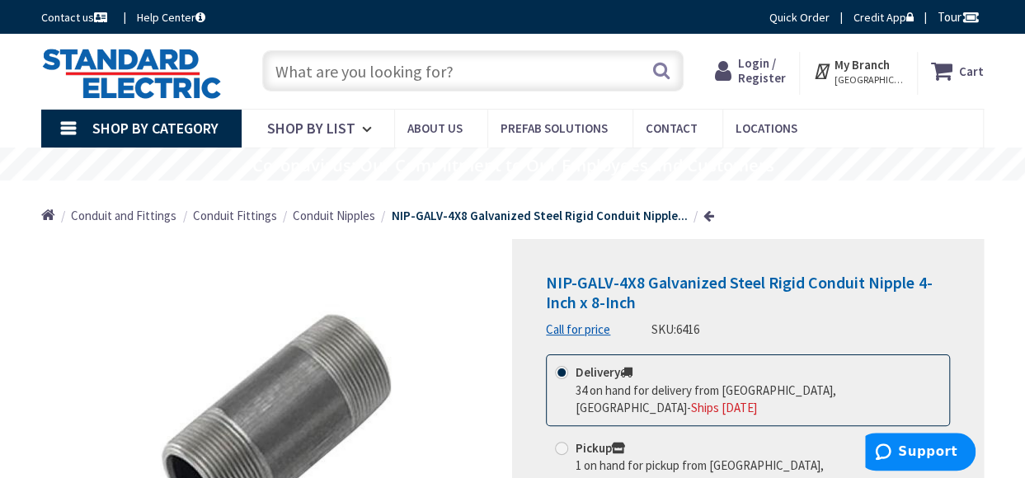
click at [369, 77] on input "text" at bounding box center [472, 70] width 421 height 41
paste input "GAR6426"
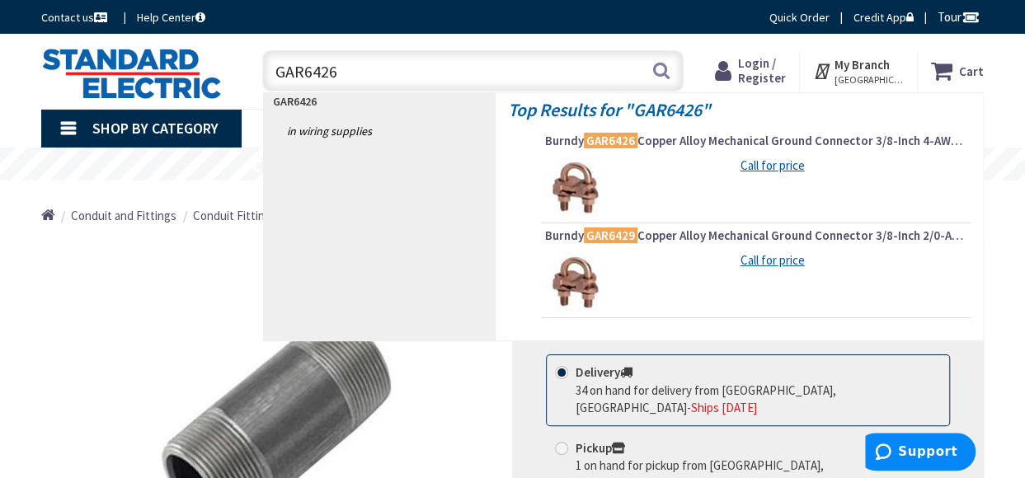
type input "GAR6426"
click at [695, 141] on span "Burndy GAR6426 Copper Alloy Mechanical Ground Connector 3/8-Inch 4-AWG-2/0-AWG" at bounding box center [755, 141] width 421 height 16
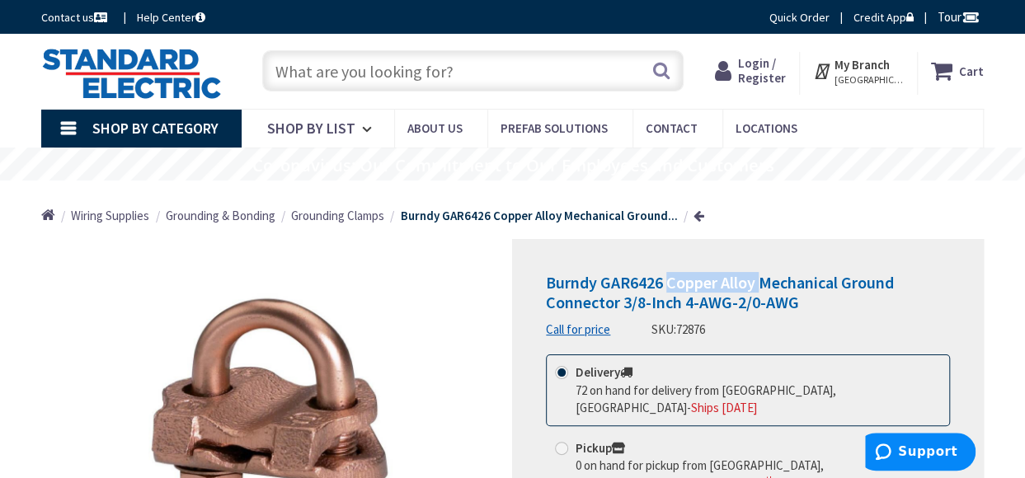
drag, startPoint x: 759, startPoint y: 282, endPoint x: 670, endPoint y: 280, distance: 89.9
click at [670, 280] on span "Burndy GAR6426 Copper Alloy Mechanical Ground Connector 3/8-Inch 4-AWG-2/0-AWG" at bounding box center [720, 292] width 348 height 40
copy span "Copper Alloy"
click at [369, 75] on input "text" at bounding box center [472, 70] width 421 height 41
paste input "CRS ASB0"
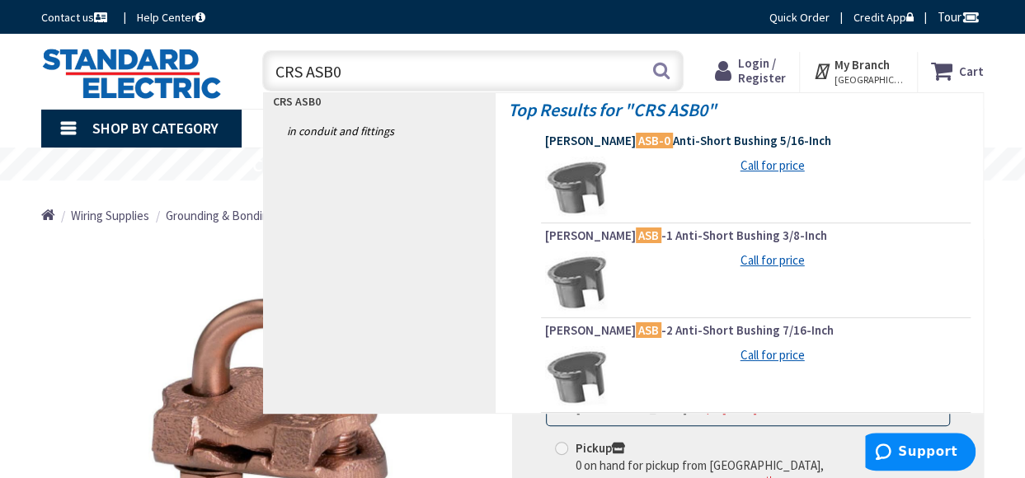
type input "CRS ASB0"
click at [639, 139] on mark "ASB-0" at bounding box center [654, 140] width 37 height 21
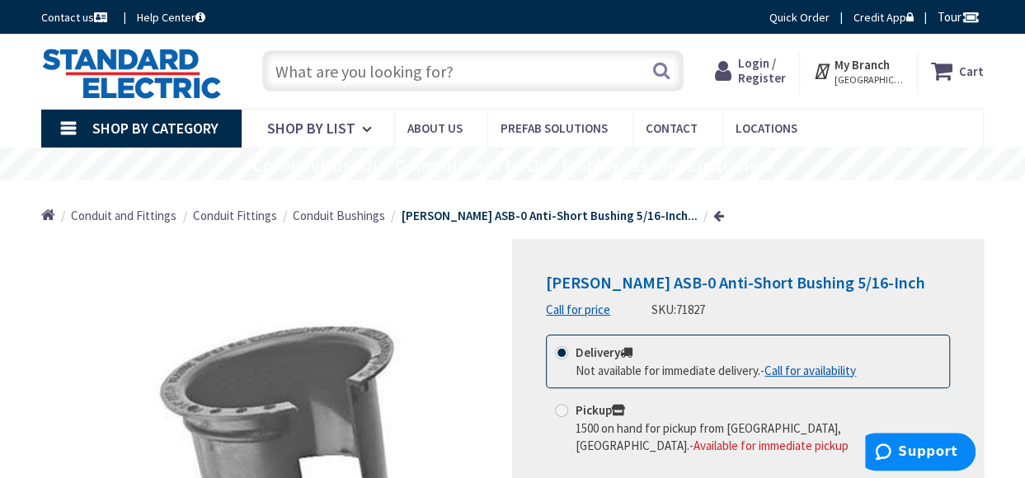
click at [341, 66] on input "text" at bounding box center [472, 70] width 421 height 41
paste input "J Hook, 2" CAT HP Black"
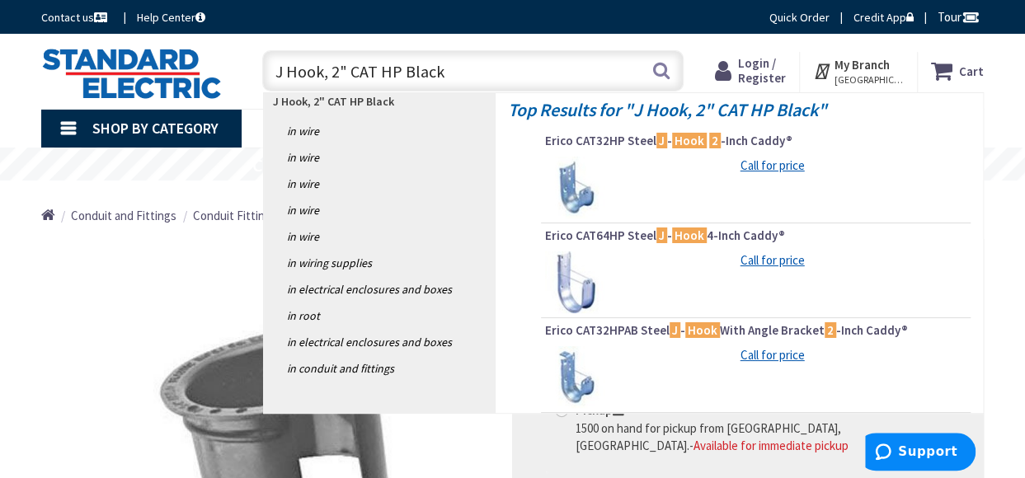
type input "J Hook, 2" CAT HP Black"
